Goal: Find contact information: Find contact information

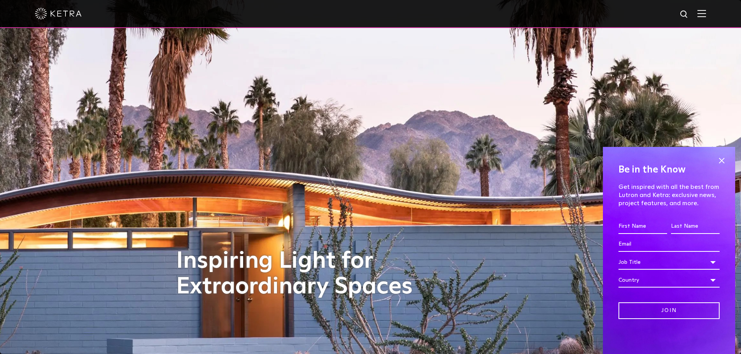
click at [705, 10] on div at bounding box center [370, 13] width 671 height 27
click at [712, 12] on div at bounding box center [370, 14] width 741 height 28
click at [706, 14] on img at bounding box center [701, 13] width 9 height 7
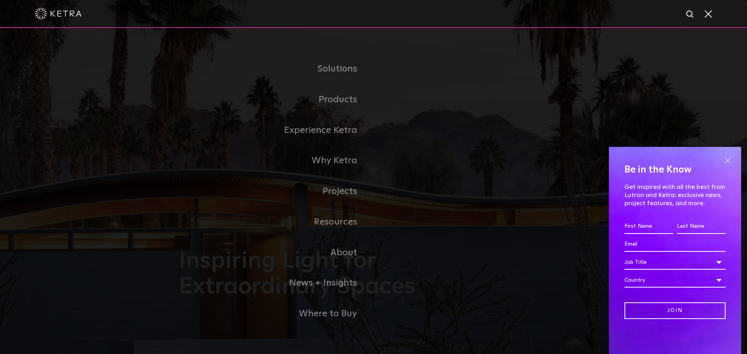
click at [725, 156] on span at bounding box center [727, 161] width 12 height 12
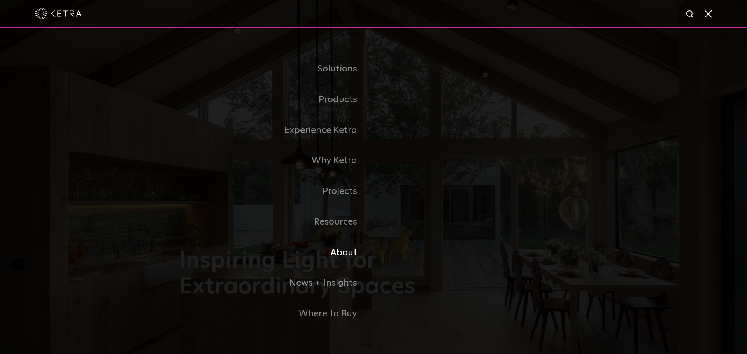
click at [350, 250] on link "About" at bounding box center [276, 253] width 194 height 31
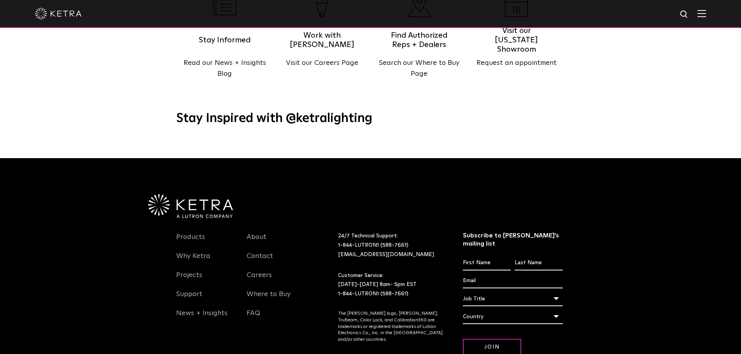
scroll to position [1002, 0]
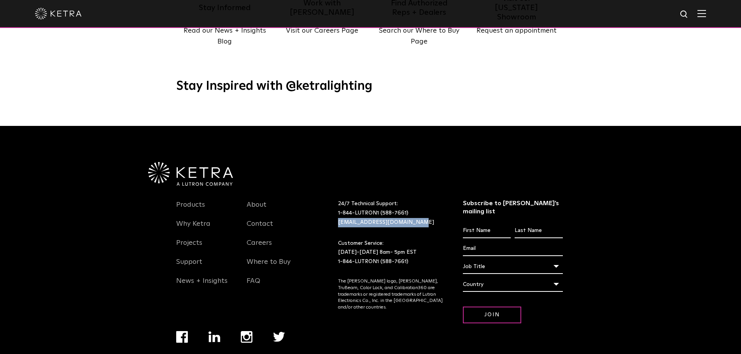
drag, startPoint x: 412, startPoint y: 203, endPoint x: 346, endPoint y: 206, distance: 66.6
click at [338, 203] on p "24/7 Technical Support: 1-844-LUTRON1 (588-7661) lightingsupport@lutron.com" at bounding box center [390, 213] width 105 height 28
copy link "[EMAIL_ADDRESS][DOMAIN_NAME]"
